Goal: Information Seeking & Learning: Find specific fact

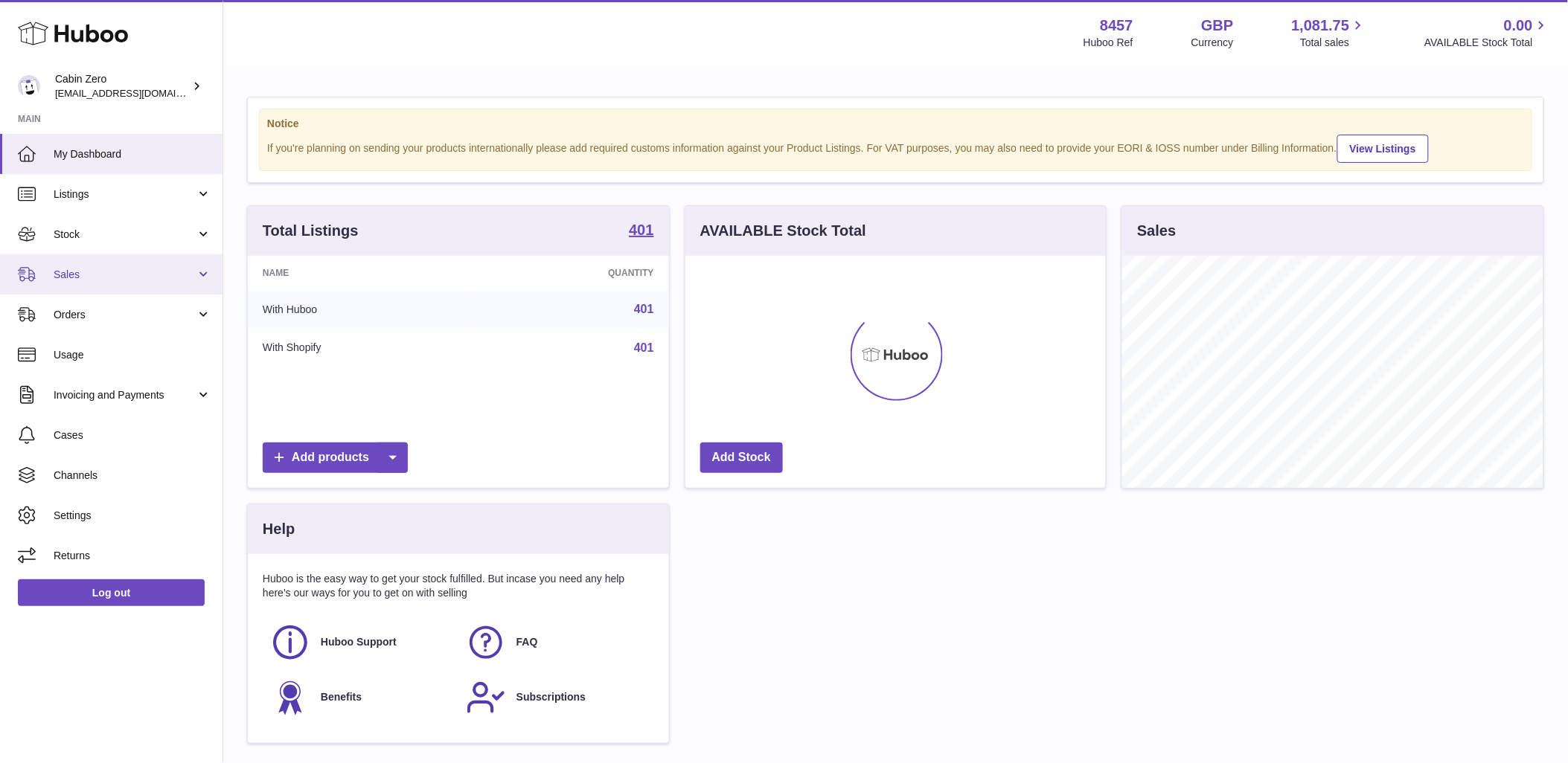
scroll to position [232, 420]
click at [132, 270] on span "Sales" at bounding box center [125, 275] width 142 height 14
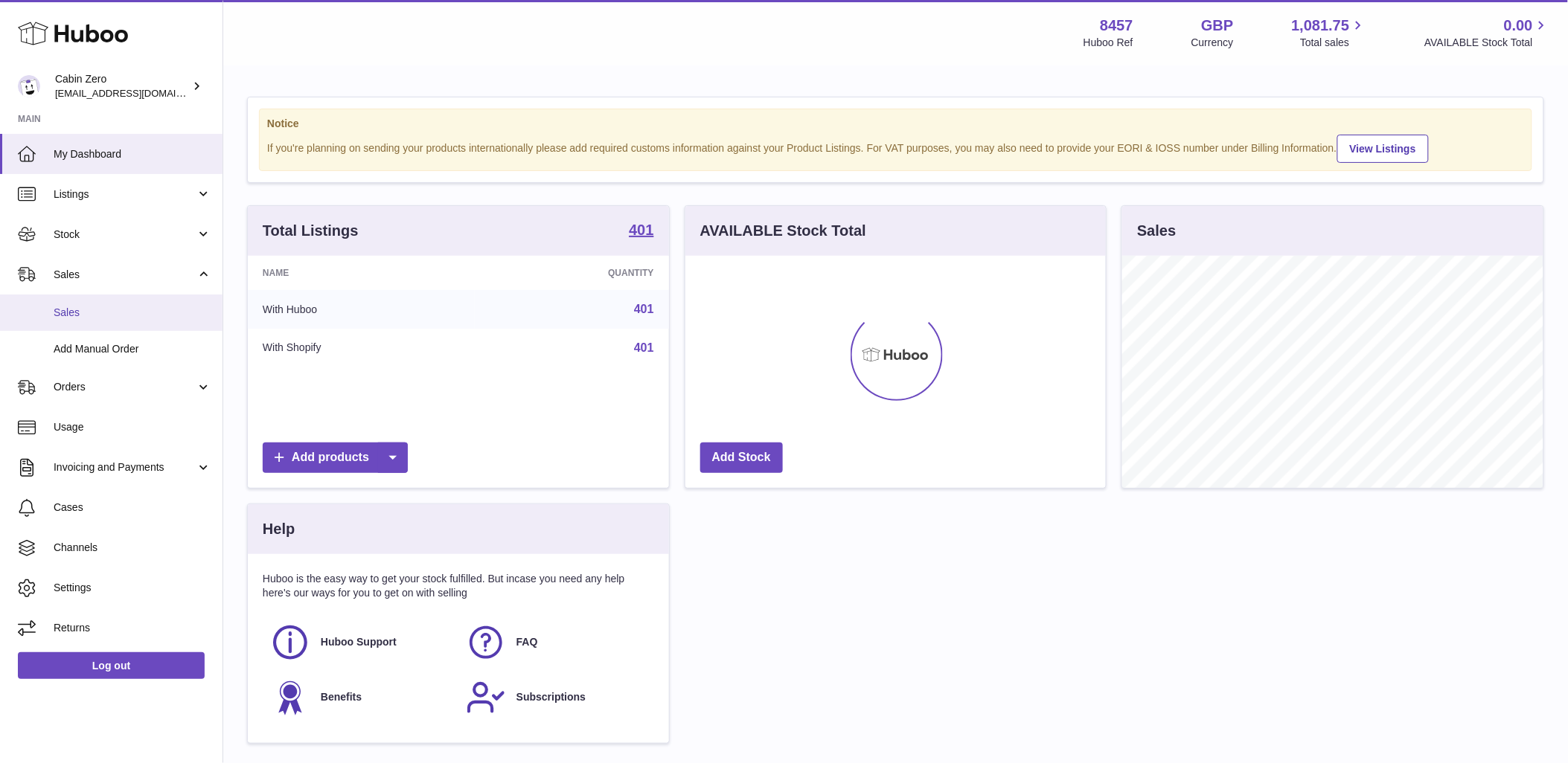
click at [122, 309] on span "Sales" at bounding box center [133, 313] width 158 height 14
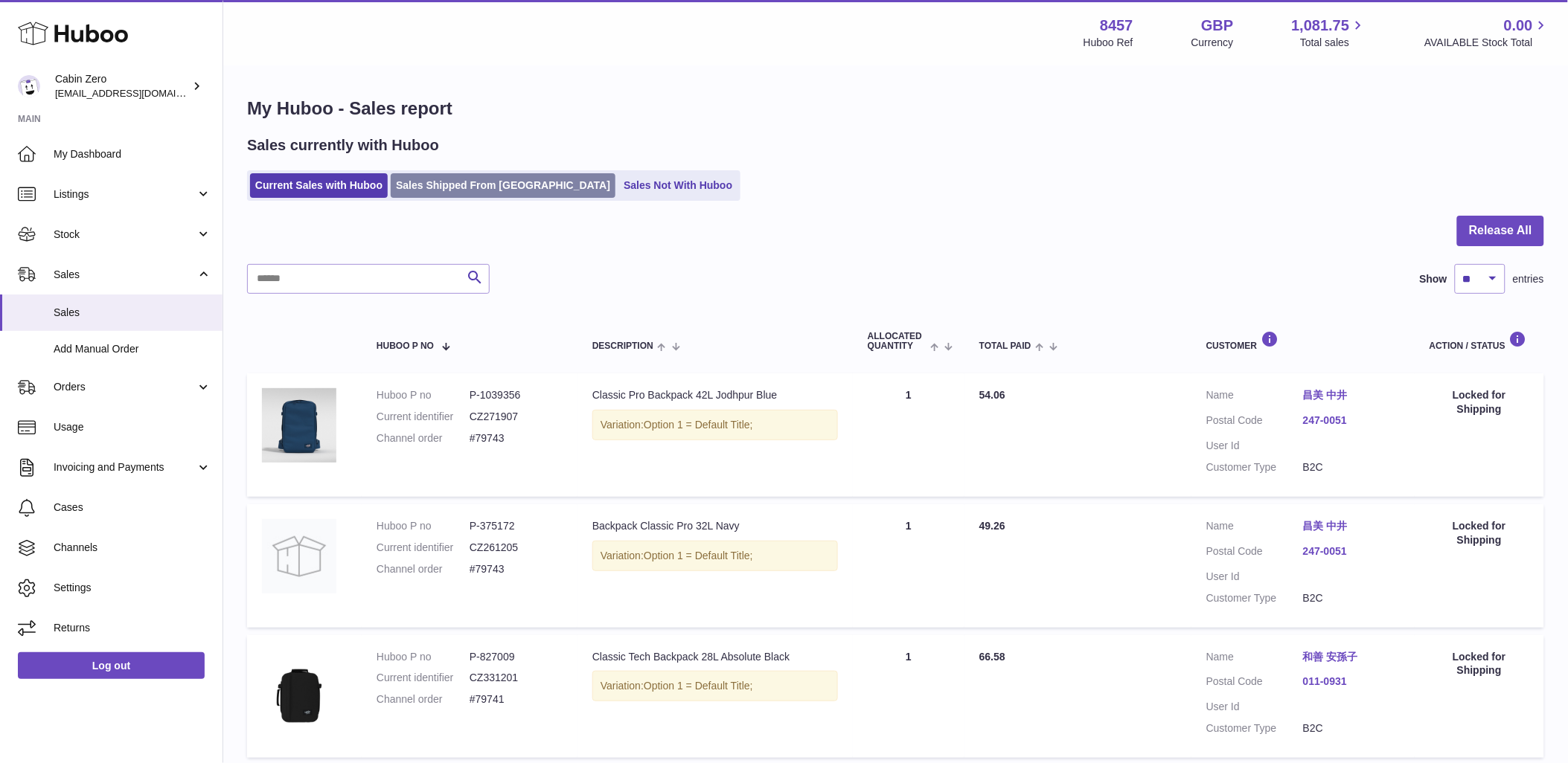
click at [421, 181] on link "Sales Shipped From [GEOGRAPHIC_DATA]" at bounding box center [503, 185] width 225 height 24
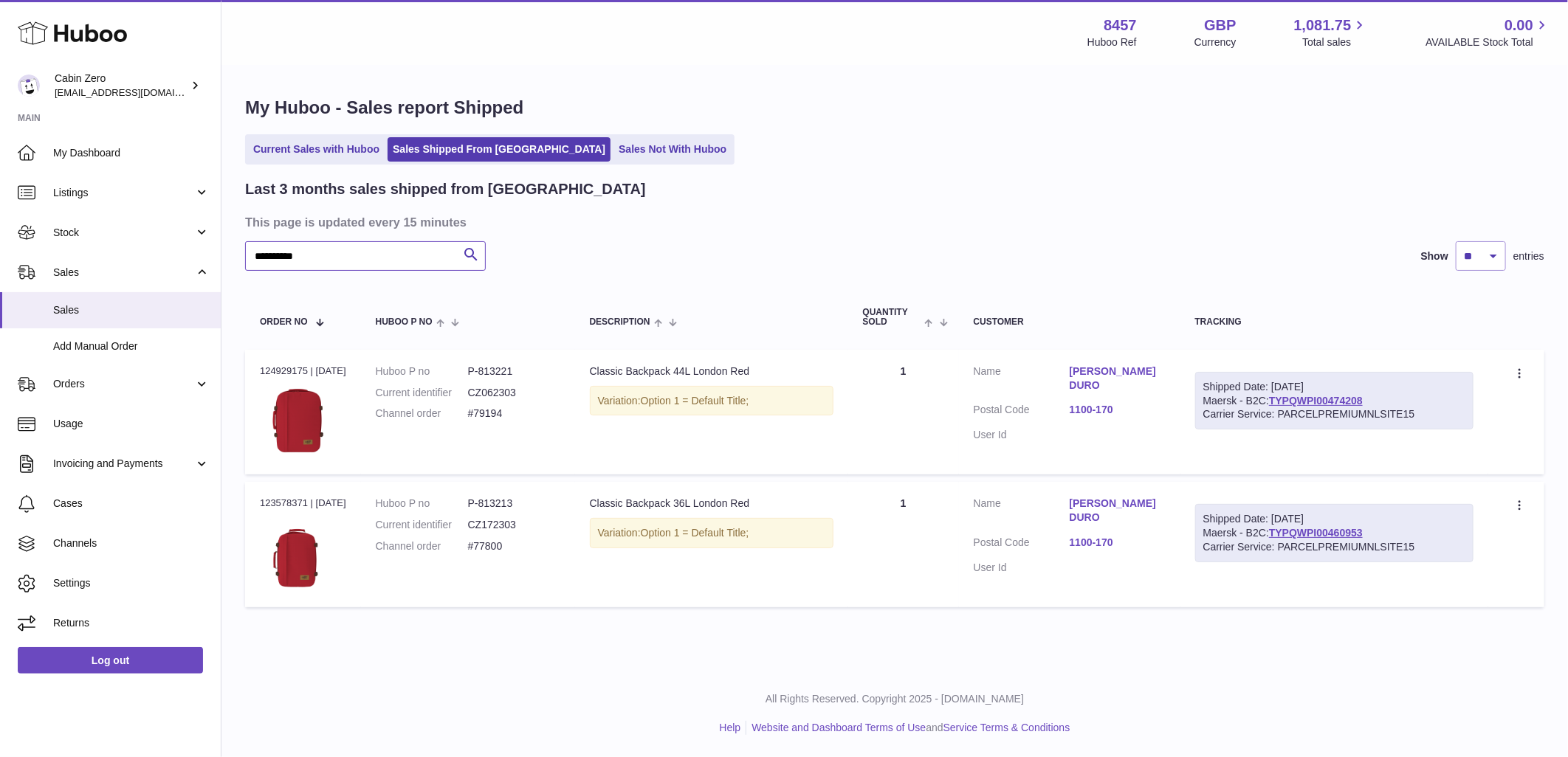
type input "**********"
click at [483, 548] on dd "#77800" at bounding box center [514, 546] width 93 height 14
copy tr "#77800 Description"
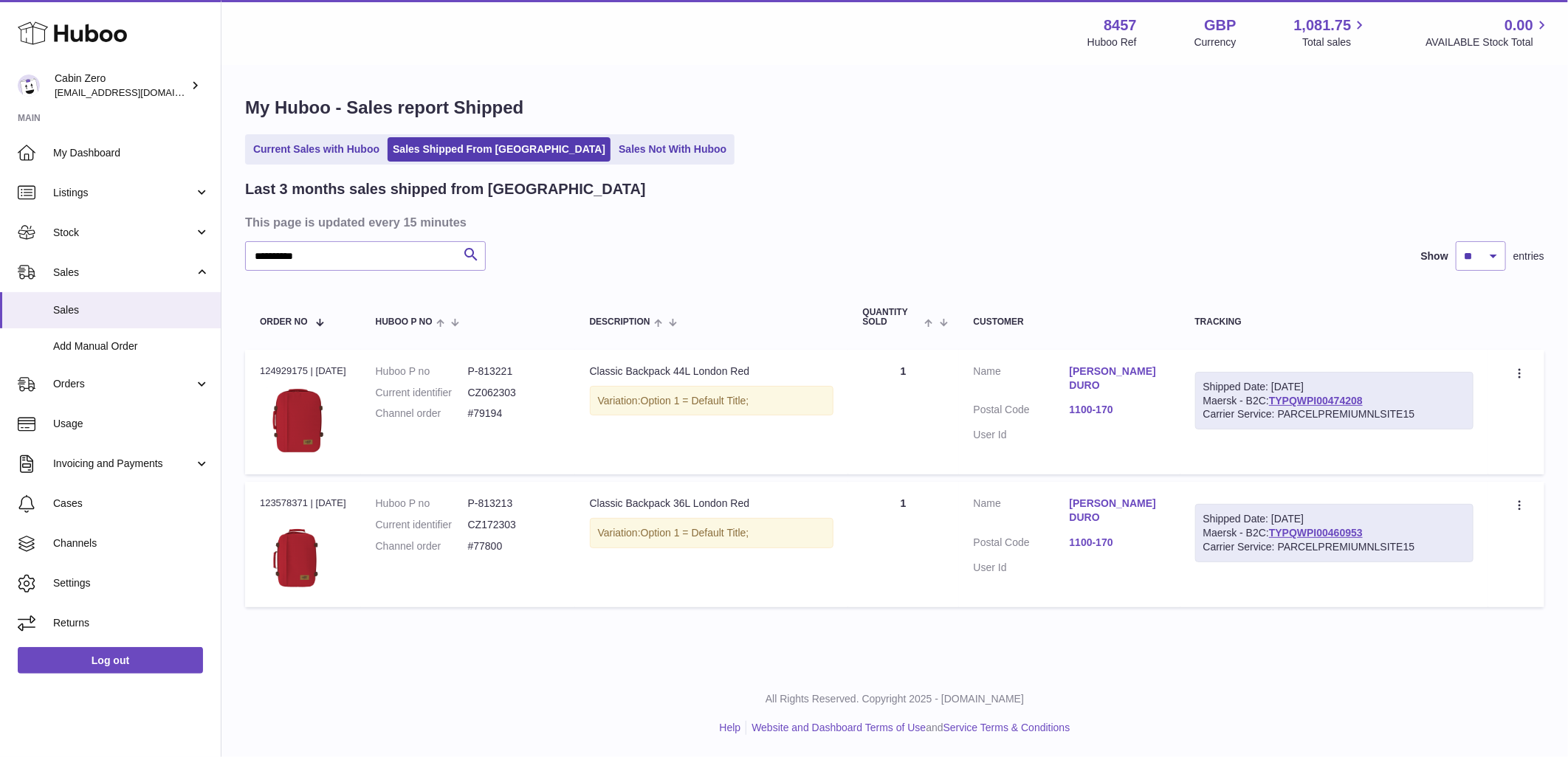
click at [263, 502] on div "Order no 123578371 | 27th Aug" at bounding box center [303, 503] width 86 height 14
copy div "123578371"
